Goal: Find specific page/section: Find specific page/section

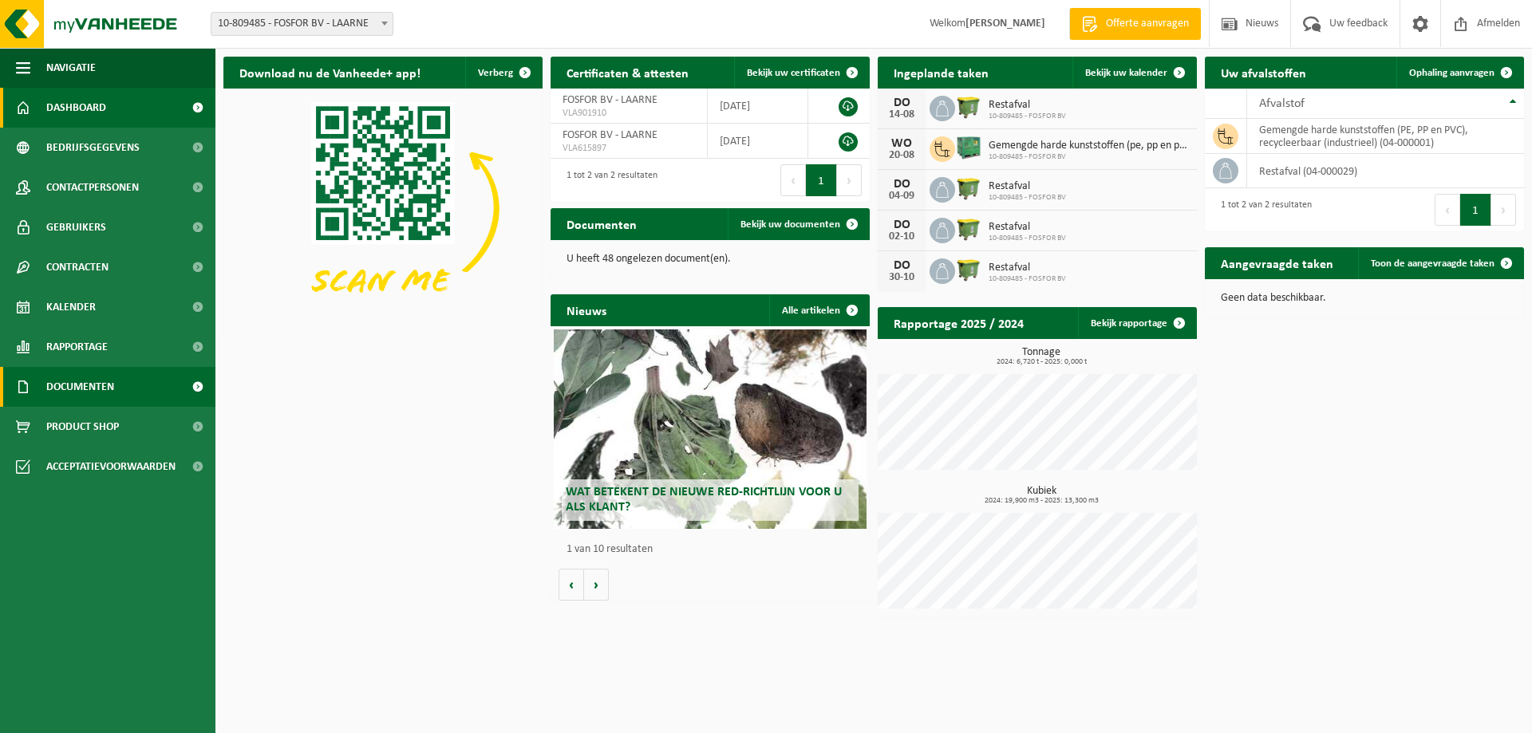
click at [47, 380] on span "Documenten" at bounding box center [80, 387] width 68 height 40
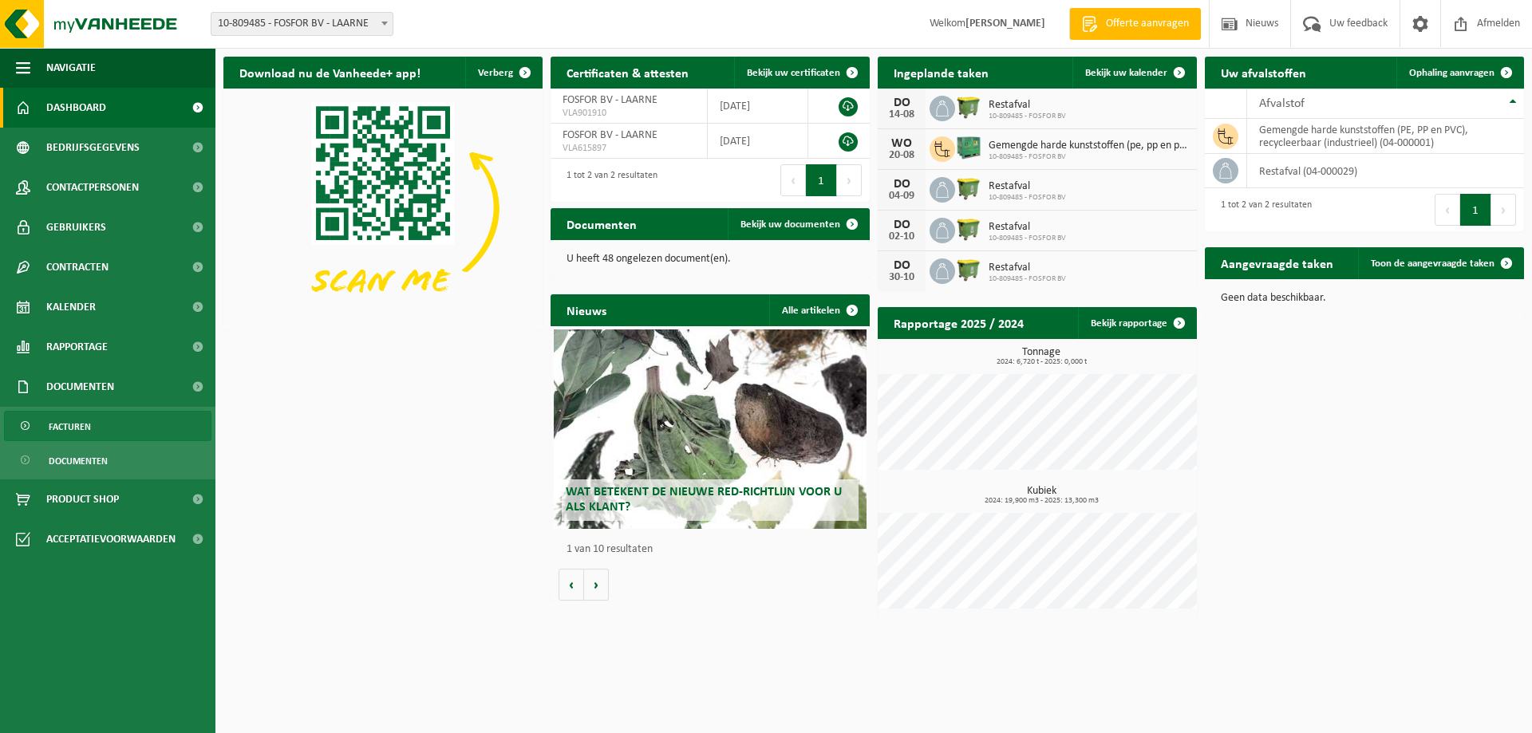
click at [62, 437] on span "Facturen" at bounding box center [70, 427] width 42 height 30
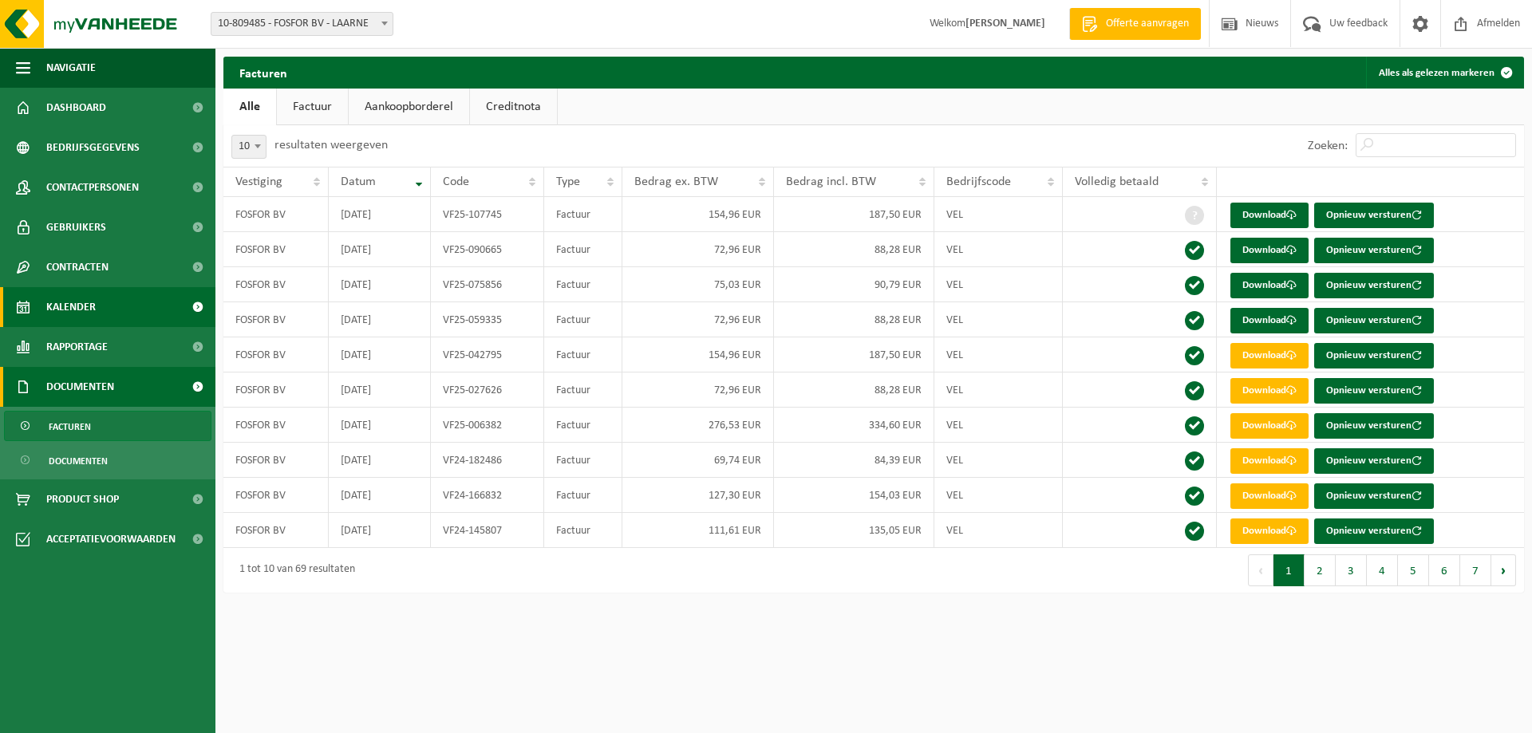
click at [67, 303] on span "Kalender" at bounding box center [70, 307] width 49 height 40
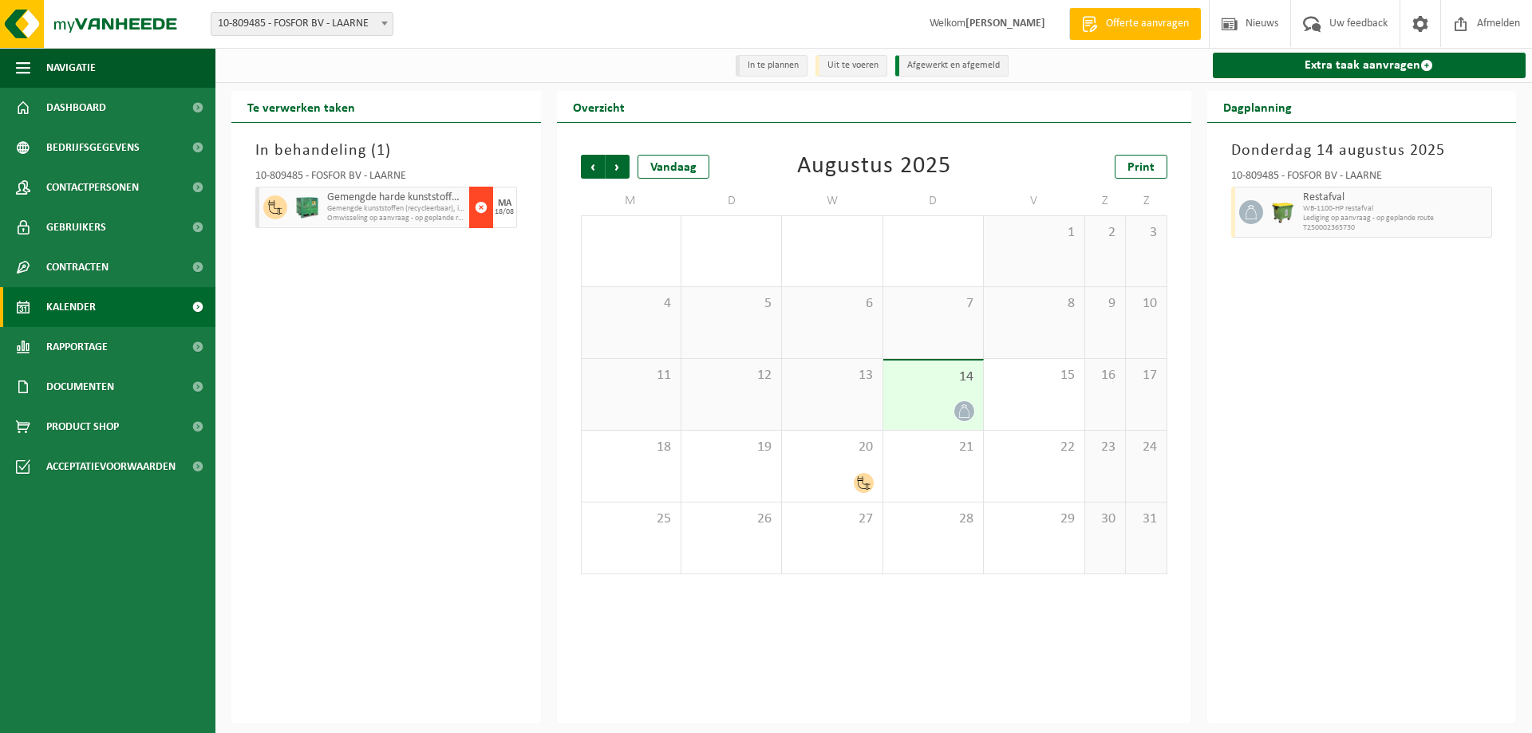
click at [484, 210] on span "button" at bounding box center [481, 207] width 13 height 32
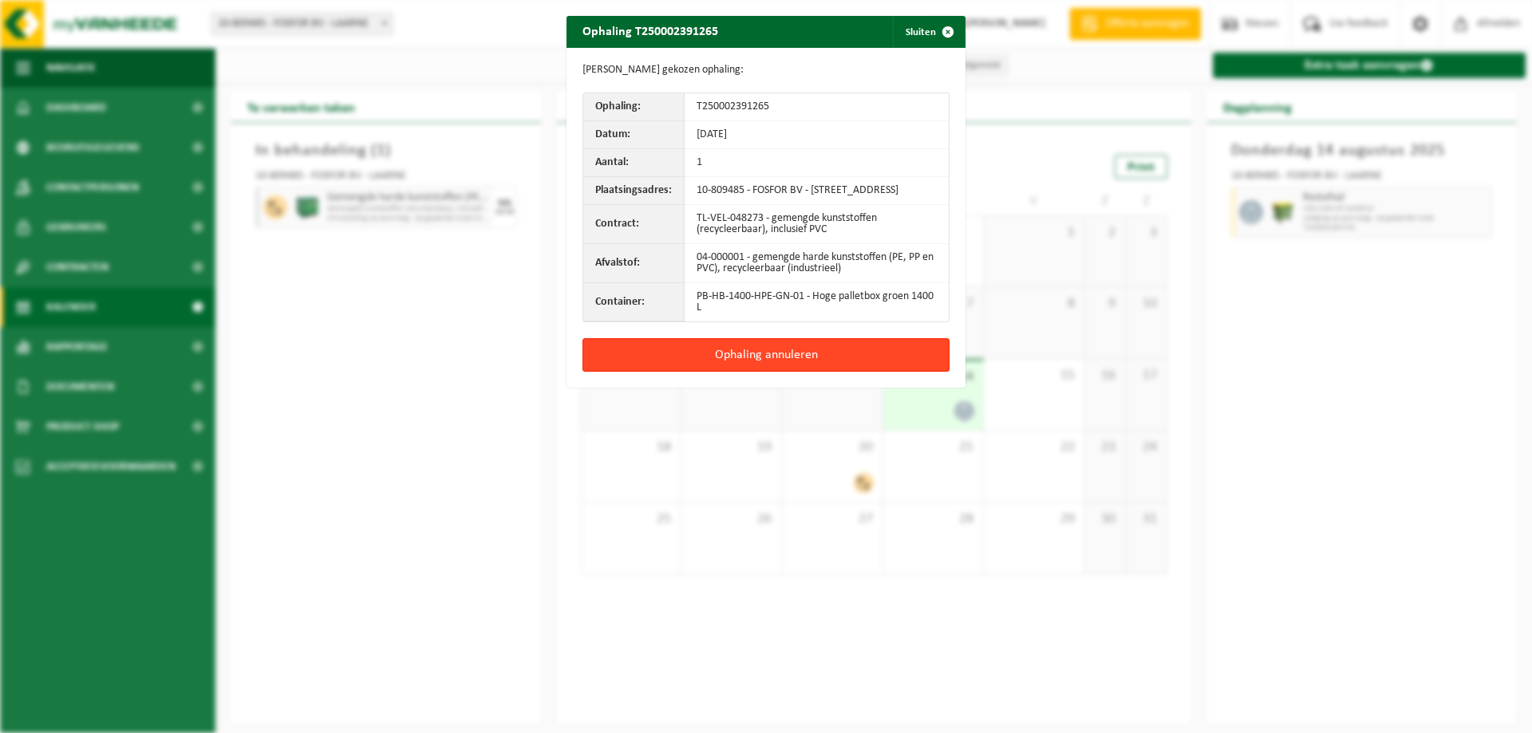
click at [765, 361] on button "Ophaling annuleren" at bounding box center [765, 355] width 367 height 34
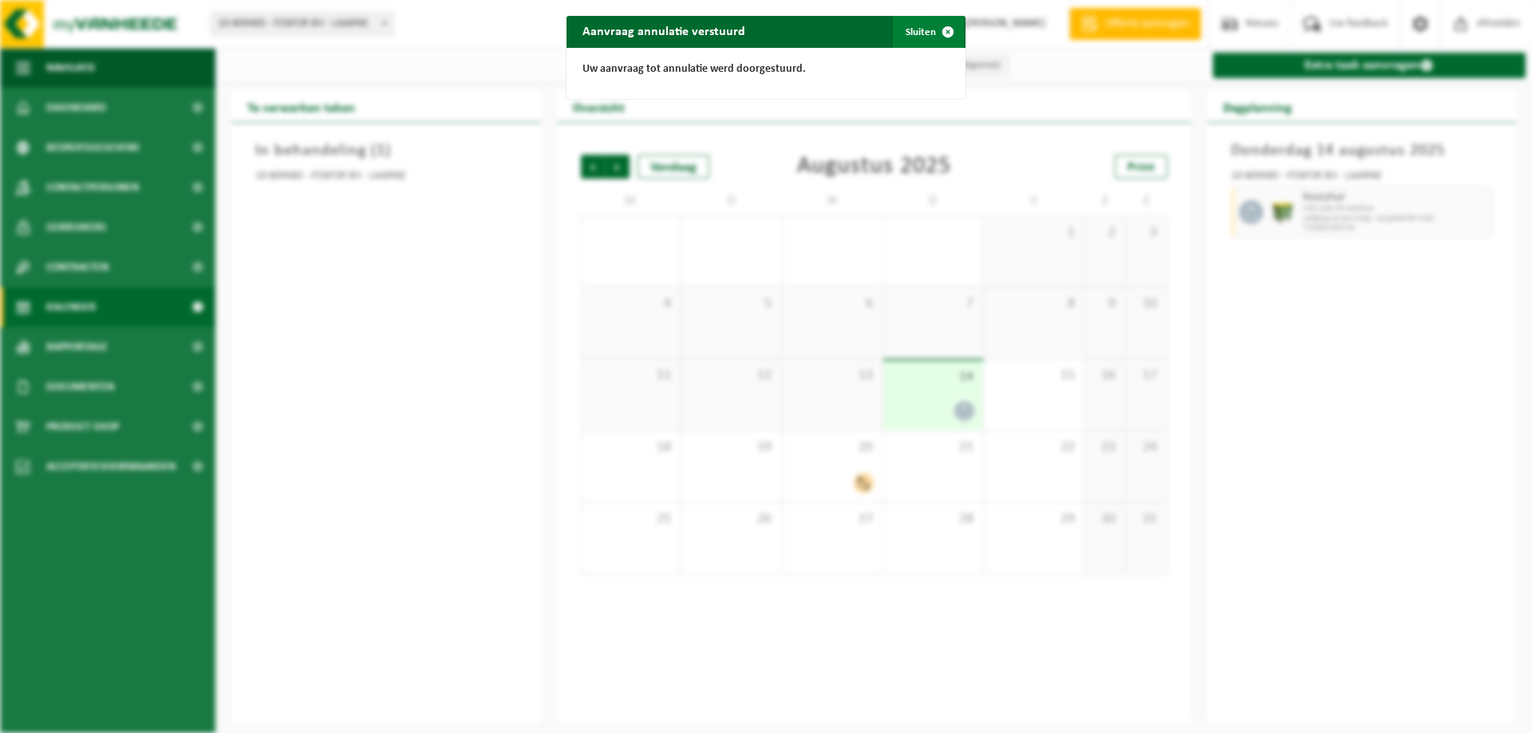
click at [935, 25] on span "button" at bounding box center [948, 32] width 32 height 32
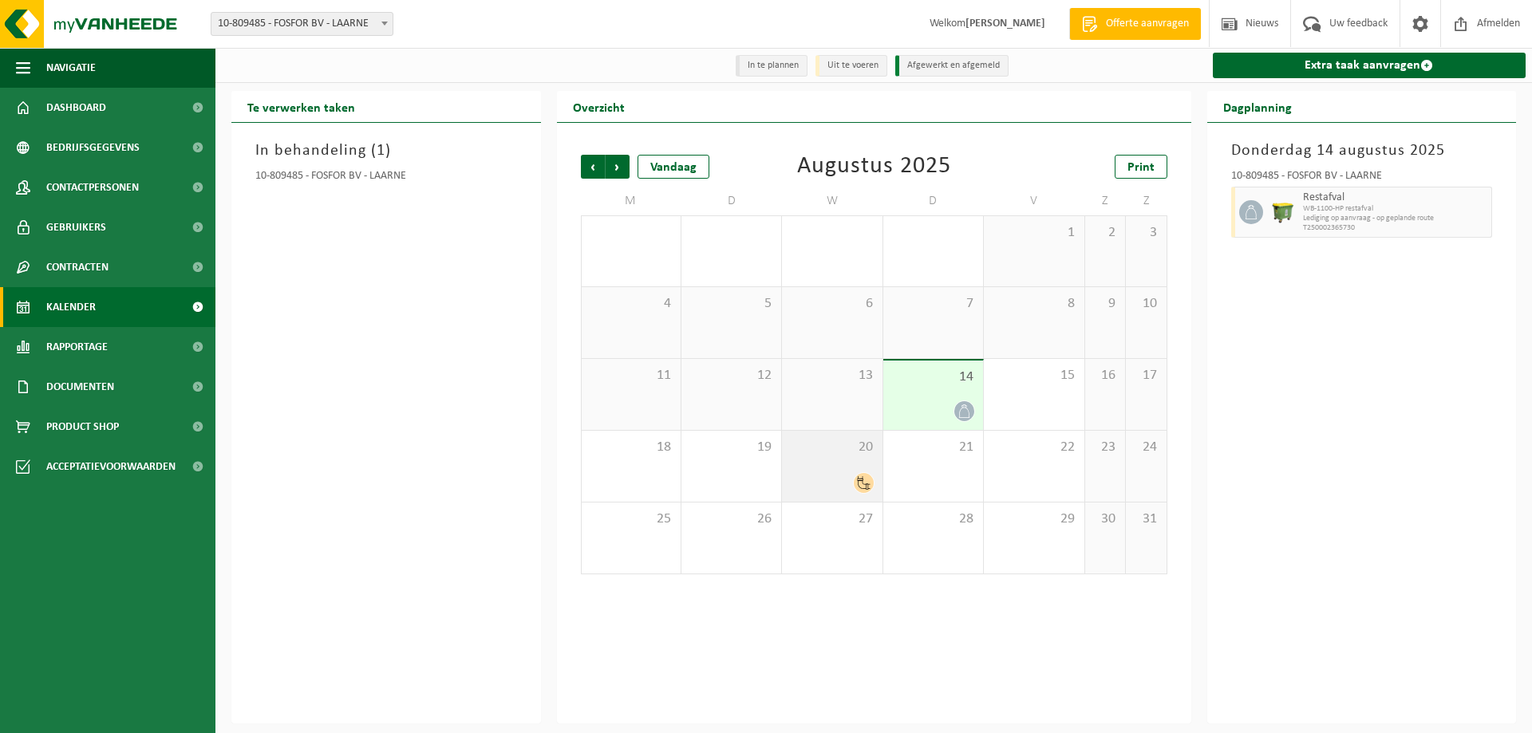
click at [843, 463] on div "20" at bounding box center [832, 466] width 100 height 71
click at [803, 669] on div "Vorige Volgende Vandaag Augustus 2025 Print M D W D V Z Z 28 29 30 31 1 2 3 4 5…" at bounding box center [874, 423] width 634 height 601
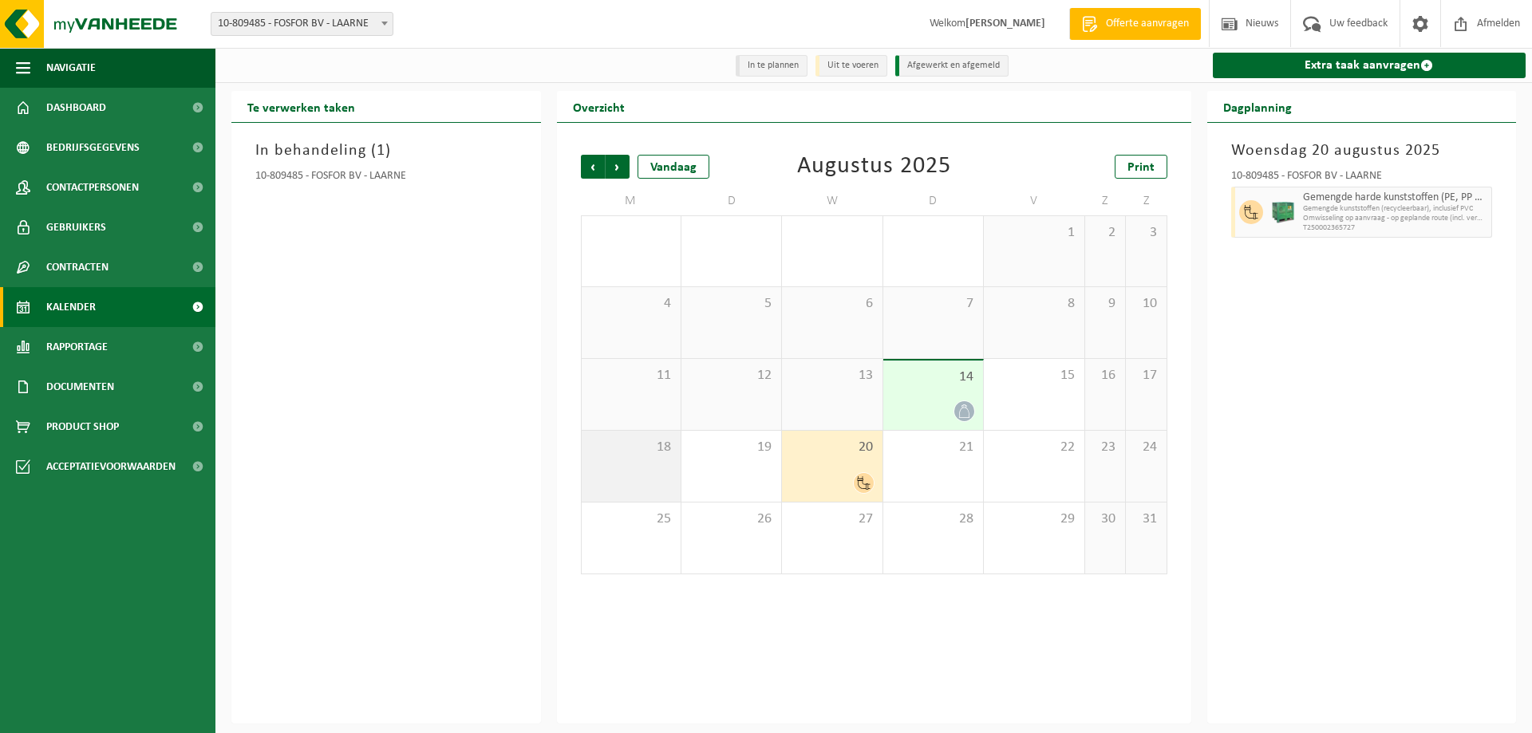
click at [657, 451] on span "18" at bounding box center [631, 448] width 83 height 18
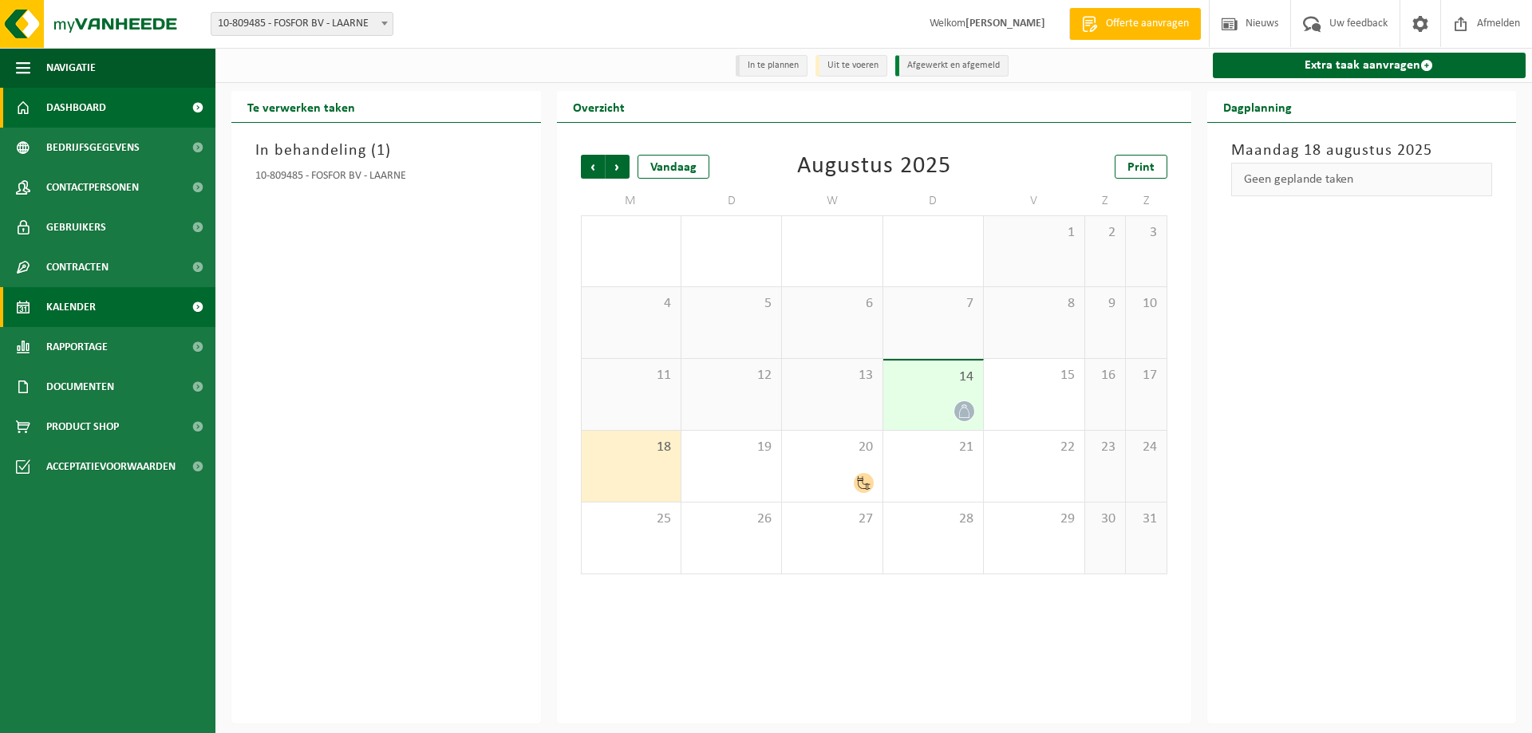
click at [110, 111] on link "Dashboard" at bounding box center [107, 108] width 215 height 40
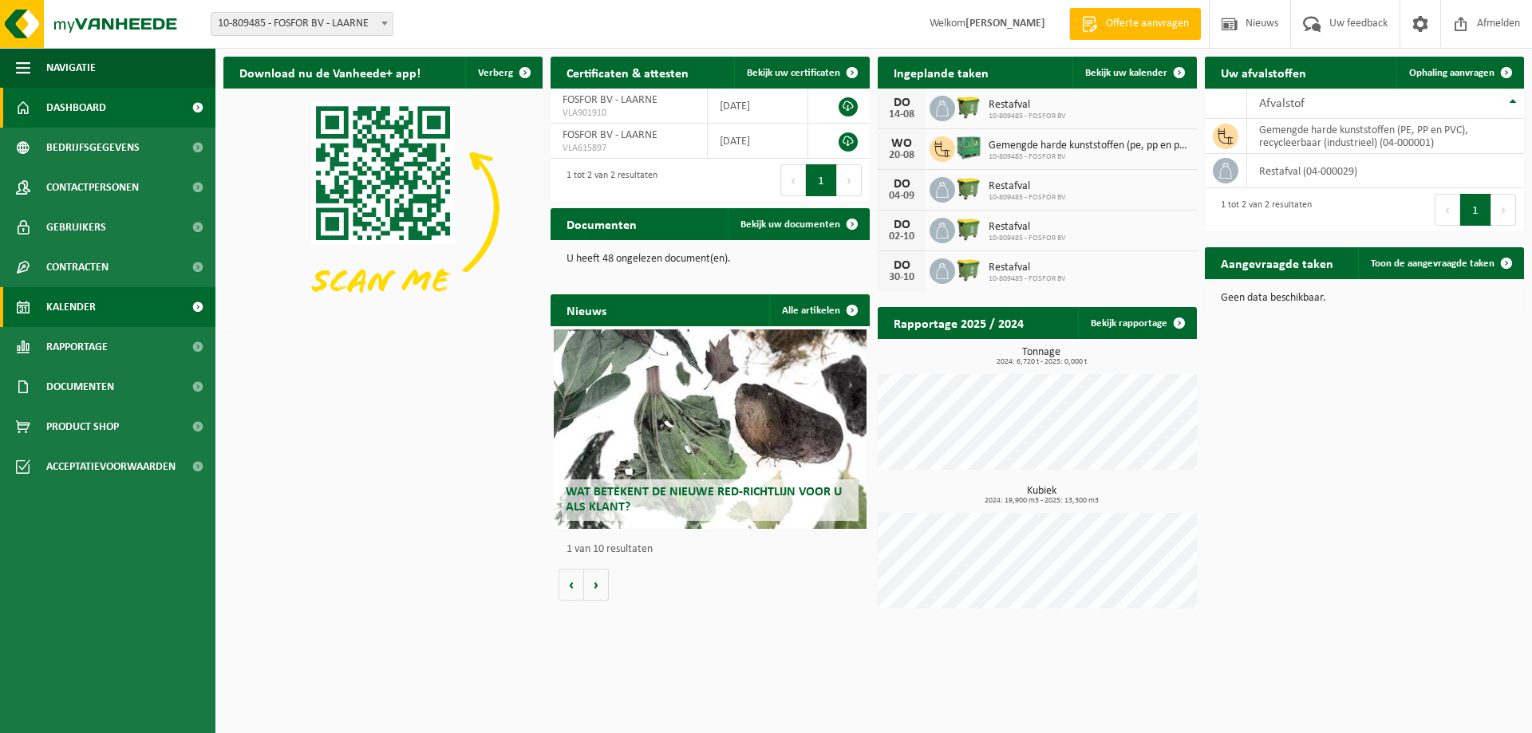
click at [116, 322] on link "Kalender" at bounding box center [107, 307] width 215 height 40
